Goal: Task Accomplishment & Management: Use online tool/utility

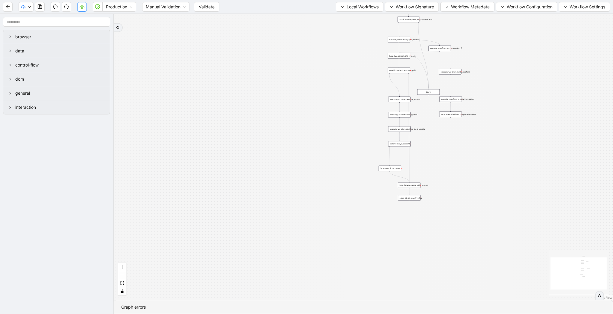
click at [80, 7] on icon "cloud-server" at bounding box center [82, 6] width 5 height 5
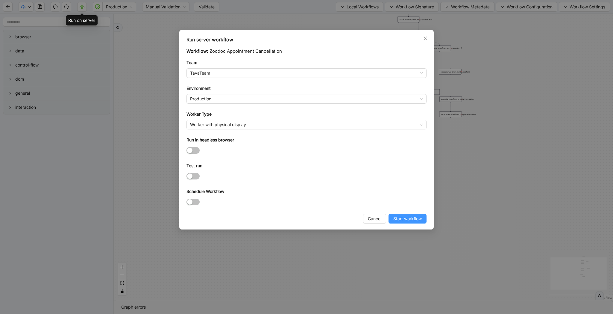
click at [403, 215] on span "Start workflow" at bounding box center [407, 218] width 28 height 7
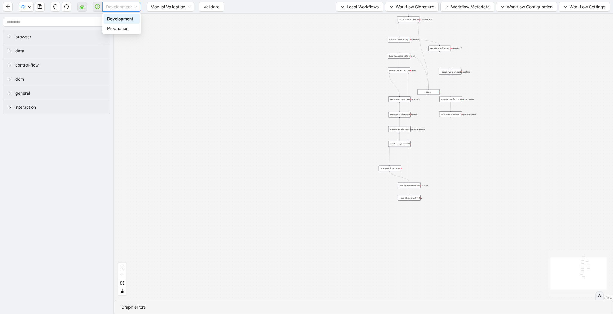
click at [135, 5] on span "Development" at bounding box center [121, 6] width 31 height 9
click at [131, 28] on div "Production" at bounding box center [121, 28] width 29 height 7
click at [204, 7] on span "Validate" at bounding box center [207, 7] width 16 height 7
click at [80, 5] on icon "cloud-server" at bounding box center [82, 6] width 5 height 5
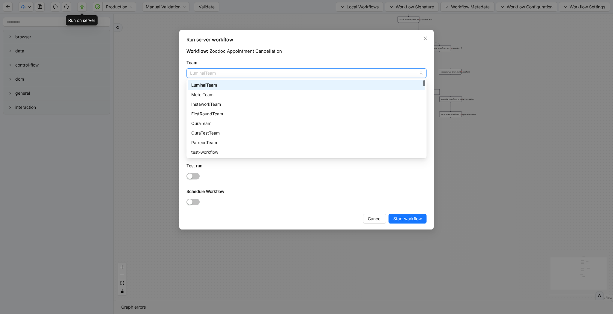
click at [222, 73] on span "LuminaiTeam" at bounding box center [306, 73] width 233 height 9
type input "***"
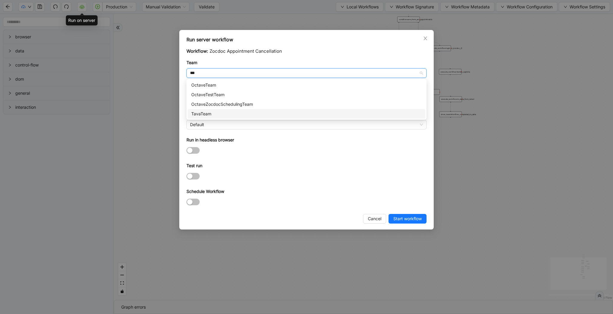
click at [227, 116] on div "TavaTeam" at bounding box center [306, 113] width 230 height 7
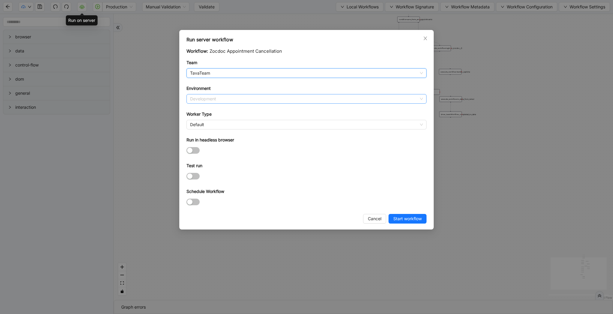
click at [231, 102] on span "Development" at bounding box center [306, 98] width 233 height 9
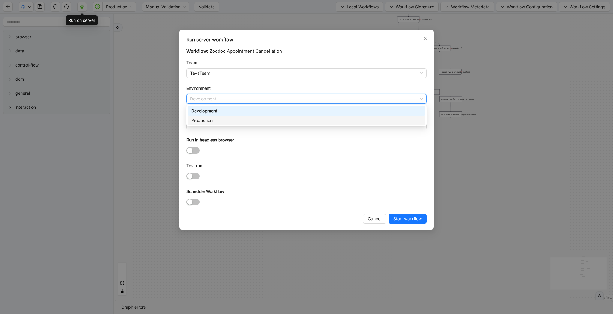
click at [231, 120] on div "Production" at bounding box center [306, 120] width 230 height 7
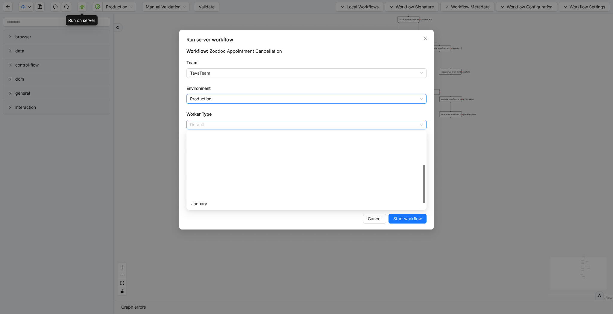
click at [231, 122] on span "Default" at bounding box center [306, 124] width 233 height 9
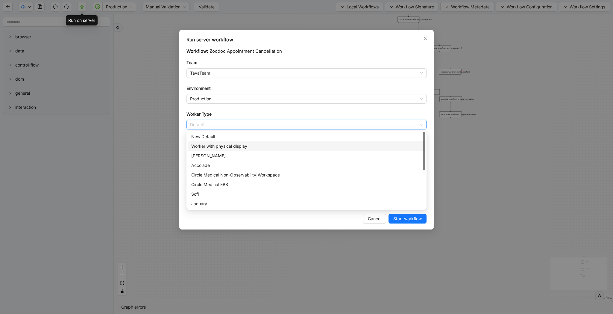
click at [230, 148] on div "Worker with physical display" at bounding box center [306, 146] width 230 height 7
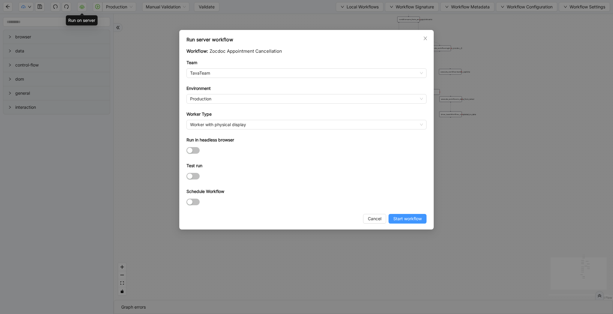
click at [407, 218] on span "Start workflow" at bounding box center [407, 218] width 28 height 7
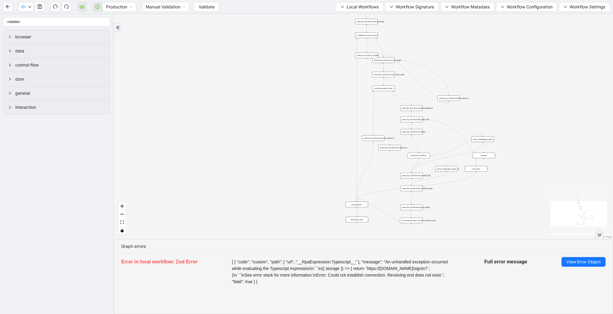
click at [211, 9] on span "Validate" at bounding box center [207, 7] width 16 height 7
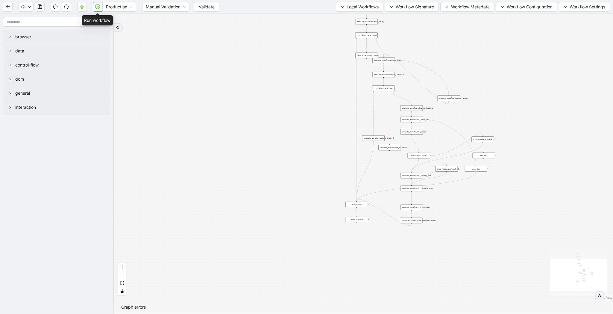
click at [96, 9] on button "button" at bounding box center [98, 7] width 10 height 10
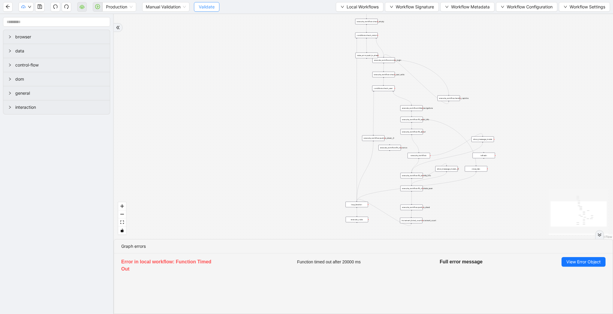
click at [211, 10] on button "Validate" at bounding box center [206, 7] width 25 height 10
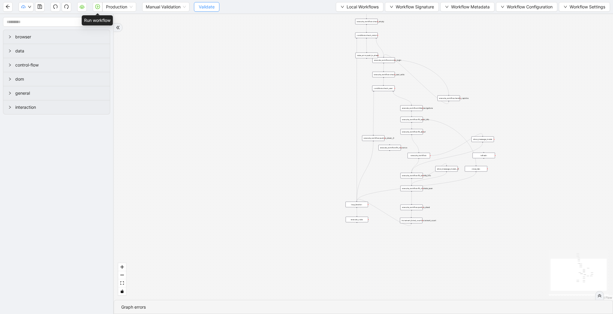
click at [98, 6] on icon "play-circle" at bounding box center [97, 6] width 5 height 5
